Goal: Check status: Check status

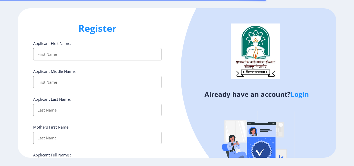
select select
click at [297, 94] on link "Login" at bounding box center [299, 94] width 18 height 9
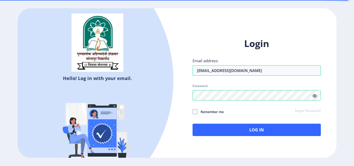
click at [316, 96] on icon at bounding box center [314, 96] width 4 height 4
click at [195, 112] on span at bounding box center [194, 111] width 5 height 5
click at [193, 112] on input "Remember me" at bounding box center [192, 112] width 0 height 0
checkbox input "true"
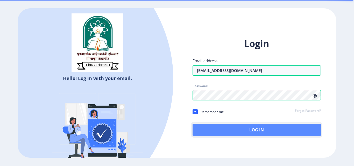
click at [203, 124] on button "Log In" at bounding box center [256, 130] width 128 height 12
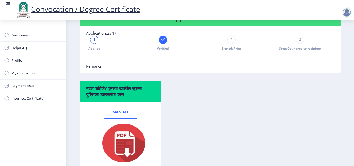
scroll to position [130, 0]
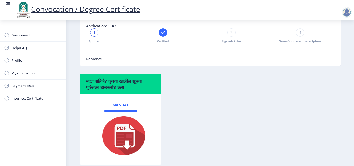
click at [187, 87] on div "मदत पाहिजे? कृपया खालील सूचना पुस्तिका डाउनलोड करा Manual" at bounding box center [210, 123] width 269 height 99
click at [148, 66] on nb-card-body "Application:2347 1 Applied Verified 3 Signed/Print 4 Sent/Couriered to recipien…" at bounding box center [210, 42] width 260 height 47
click at [227, 37] on div "3" at bounding box center [231, 32] width 8 height 8
click at [266, 41] on div "Applied Verified 3 Signed/Print 4 Sent/Couriered to recipient" at bounding box center [197, 35] width 222 height 15
click at [299, 35] on span "4" at bounding box center [300, 32] width 2 height 5
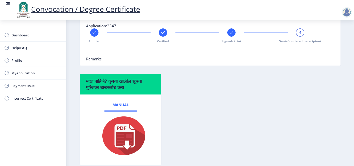
click at [299, 35] on span "4" at bounding box center [300, 32] width 2 height 5
click at [308, 37] on div "Applied Verified Signed/Print 4 Sent/Couriered to recipient" at bounding box center [210, 42] width 248 height 28
click at [299, 35] on span "4" at bounding box center [300, 32] width 2 height 5
click at [315, 39] on div "Applied Verified Signed/Print 4 Sent/Couriered to recipient" at bounding box center [210, 42] width 248 height 28
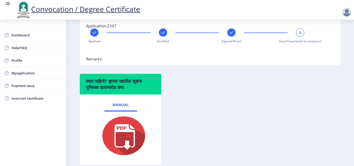
click at [317, 35] on div "Applied Verified Signed/Print 4 Sent/Couriered to recipient" at bounding box center [210, 42] width 248 height 28
click at [256, 56] on div at bounding box center [197, 51] width 222 height 10
click at [247, 62] on nb-card-body "Application:2347 Applied Verified Signed/Print 4 Sent/Couriered to recipient Re…" at bounding box center [210, 42] width 260 height 47
click at [163, 37] on div at bounding box center [163, 32] width 8 height 8
click at [163, 37] on div "2" at bounding box center [163, 32] width 8 height 8
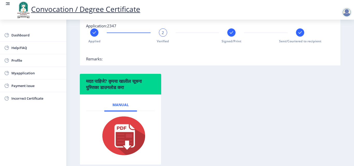
click at [162, 35] on span "2" at bounding box center [163, 32] width 2 height 5
click at [152, 42] on div "Applied 2 Verified Signed/Print Sent/Couriered to recipient" at bounding box center [197, 35] width 222 height 15
click at [198, 33] on div at bounding box center [197, 33] width 44 height 1
click at [229, 35] on rect at bounding box center [231, 32] width 5 height 5
click at [230, 35] on span "3" at bounding box center [231, 32] width 2 height 5
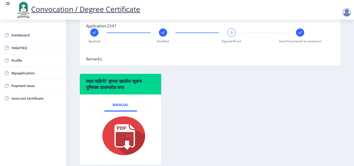
click at [298, 34] on icon at bounding box center [299, 32] width 3 height 3
click at [299, 35] on span "4" at bounding box center [300, 32] width 2 height 5
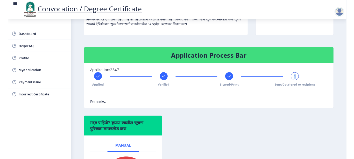
scroll to position [33, 0]
